Goal: Transaction & Acquisition: Obtain resource

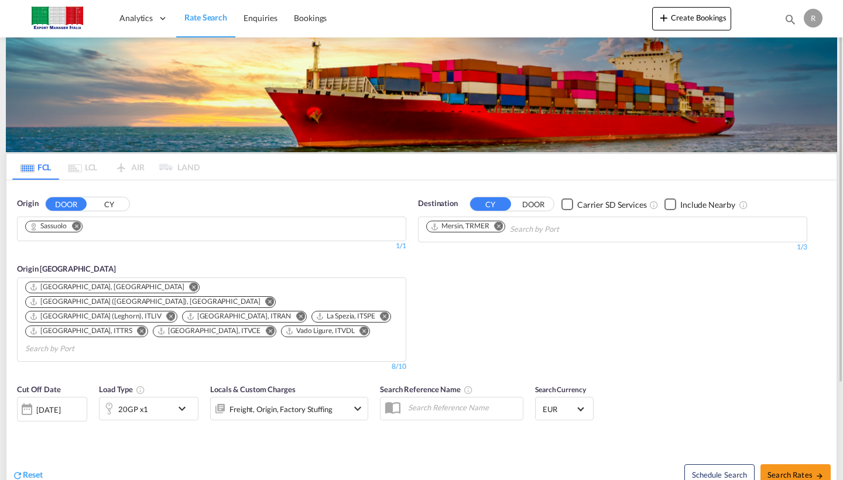
scroll to position [4, 0]
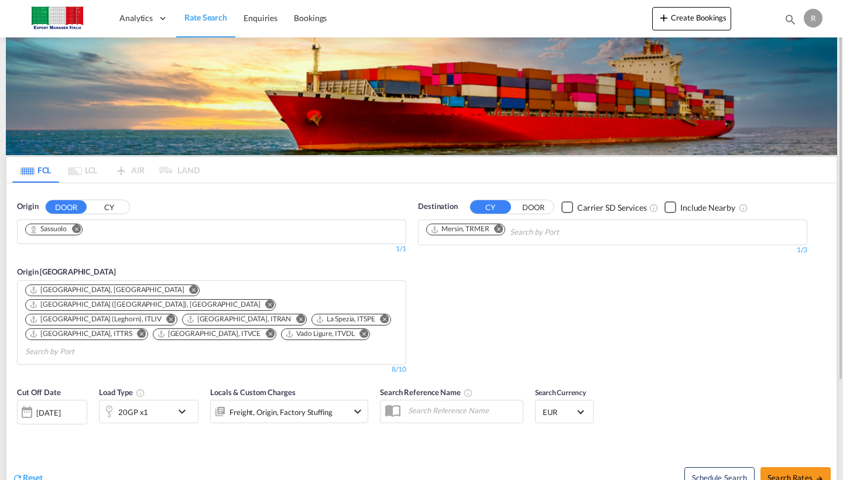
click at [77, 230] on md-icon "Remove" at bounding box center [76, 229] width 9 height 9
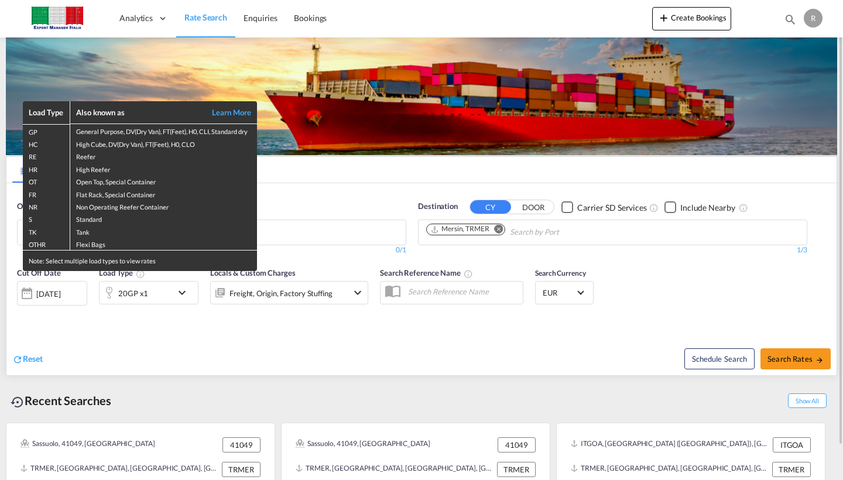
click at [313, 225] on div "Load Type Also known as Learn More GP General Purpose, DV(Dry Van), FT(Feet), H…" at bounding box center [421, 240] width 843 height 480
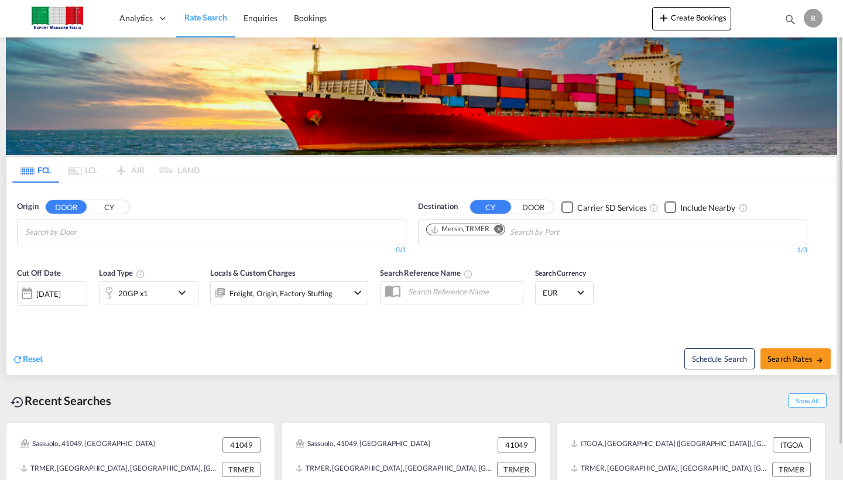
click at [65, 234] on input "Chips input." at bounding box center [80, 232] width 111 height 19
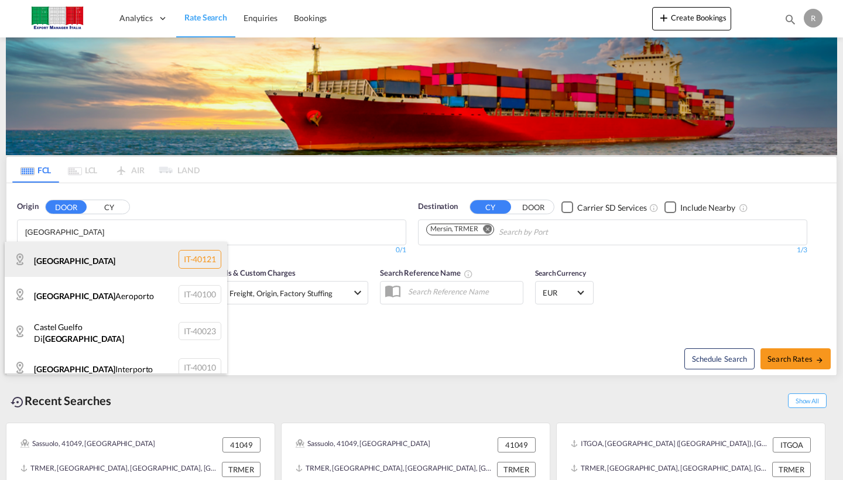
type input "[GEOGRAPHIC_DATA]"
click at [61, 273] on div "[GEOGRAPHIC_DATA] IT-40121" at bounding box center [116, 259] width 222 height 35
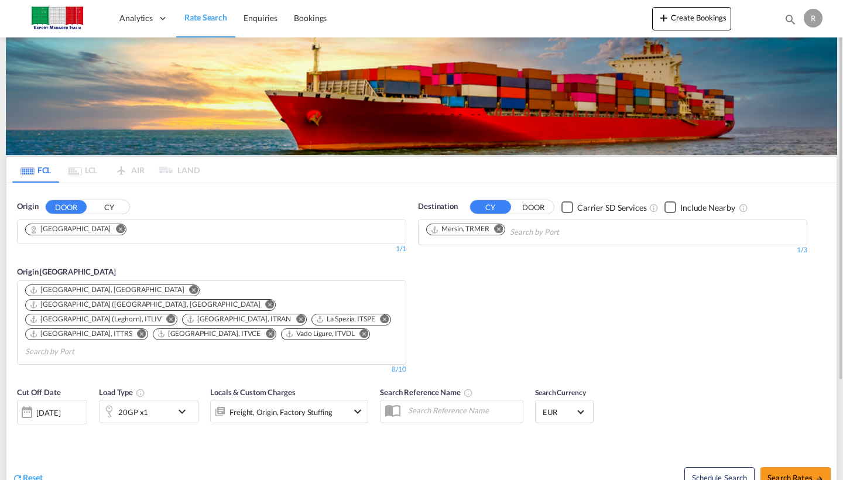
click at [503, 231] on md-icon "Remove" at bounding box center [499, 229] width 9 height 9
click at [505, 231] on input "Chips input." at bounding box center [481, 232] width 111 height 19
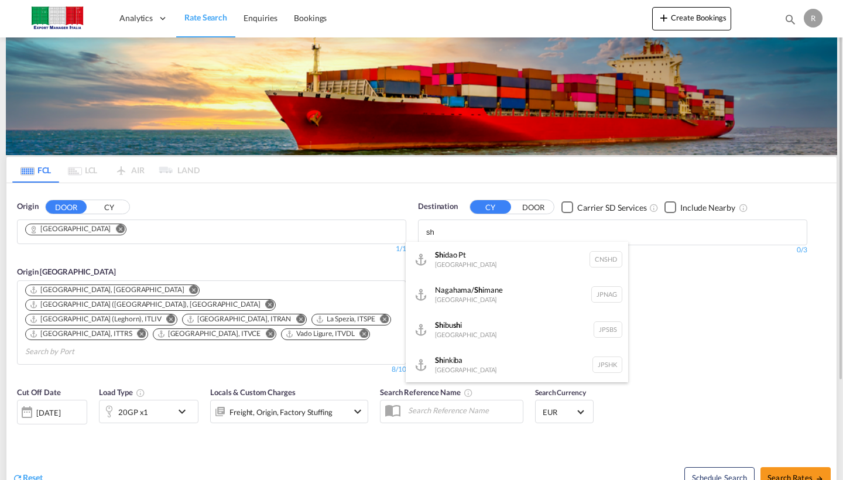
type input "s"
type input "r"
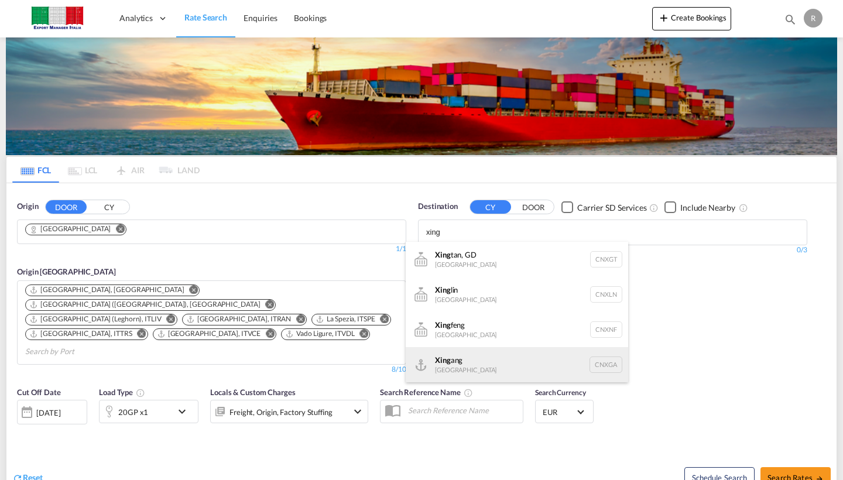
type input "xing"
click at [438, 366] on div "Xing ang [GEOGRAPHIC_DATA] CNXGA" at bounding box center [517, 364] width 222 height 35
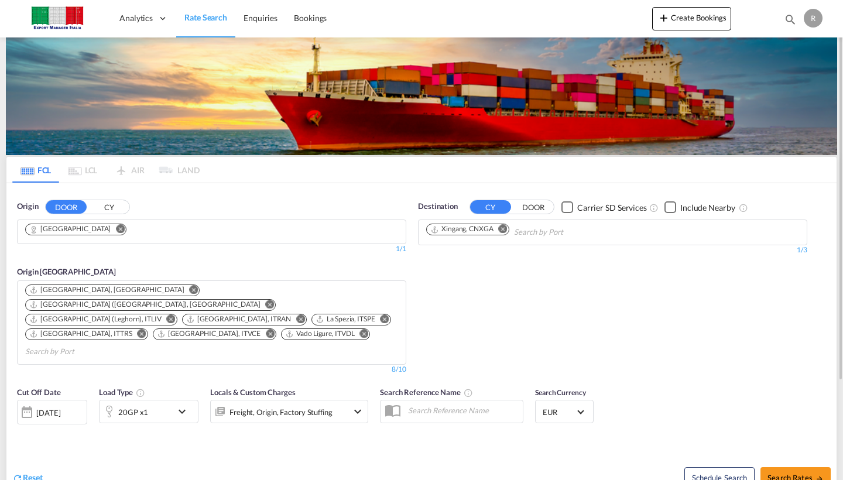
click at [350, 400] on div "Freight, Origin, Factory Stuffing" at bounding box center [289, 411] width 158 height 23
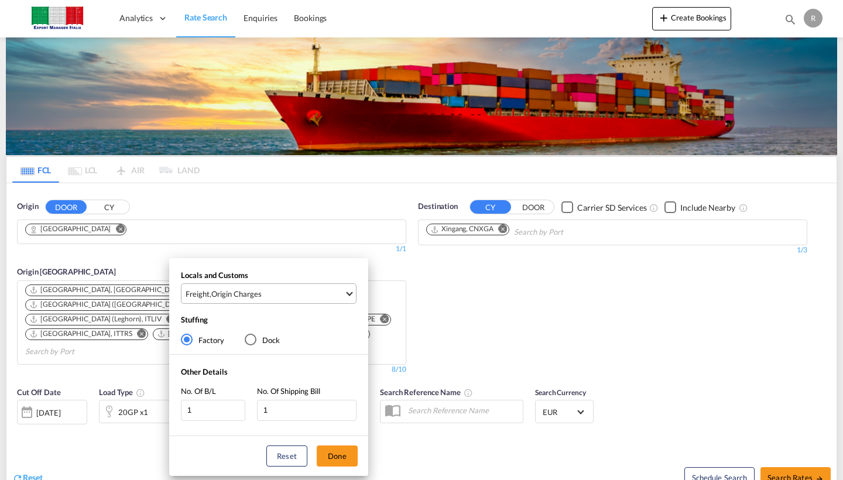
click at [303, 290] on span "Freight , Origin Charges" at bounding box center [265, 294] width 159 height 11
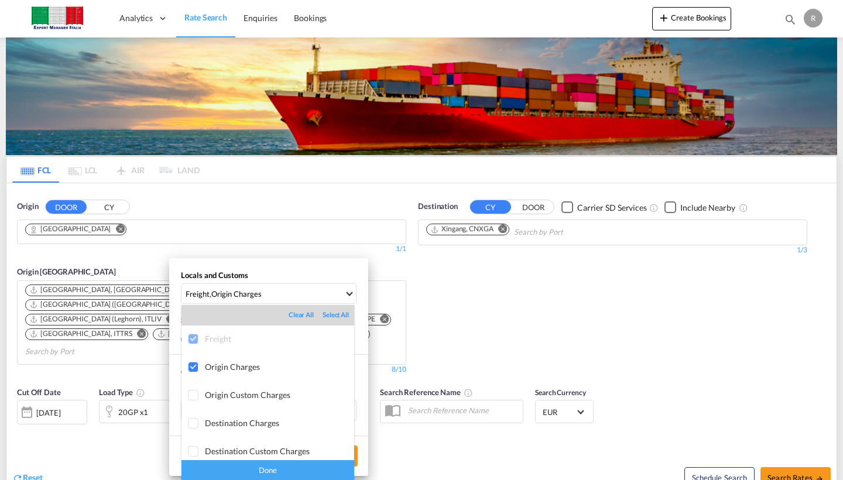
click at [312, 475] on div "Done" at bounding box center [267, 470] width 173 height 20
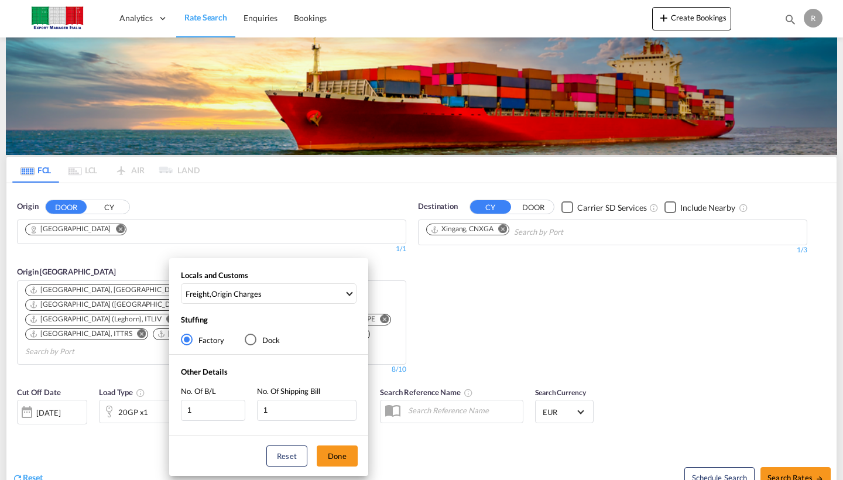
click at [790, 447] on div "Locals and Customs Freight , Origin Charges Stuffing Factory Dock Other Details…" at bounding box center [421, 240] width 843 height 480
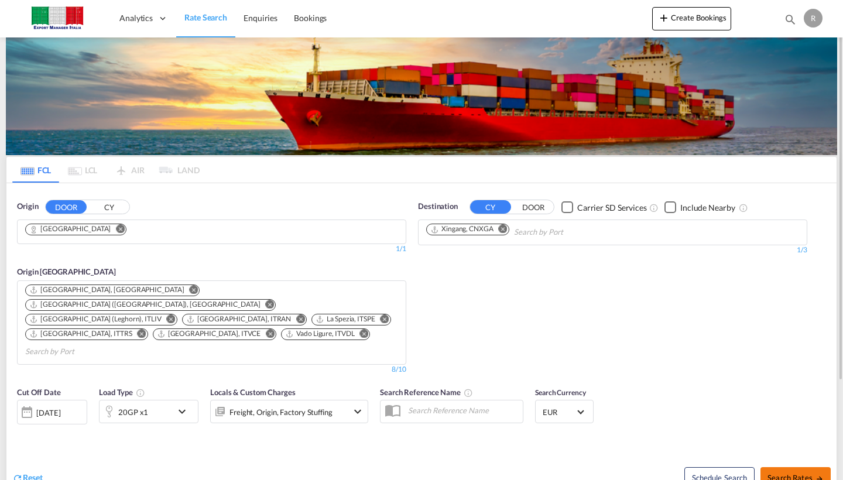
click at [789, 473] on span "Search Rates" at bounding box center [795, 477] width 56 height 9
type input "[GEOGRAPHIC_DATA] to CNXGA / [DATE]"
